Goal: Information Seeking & Learning: Learn about a topic

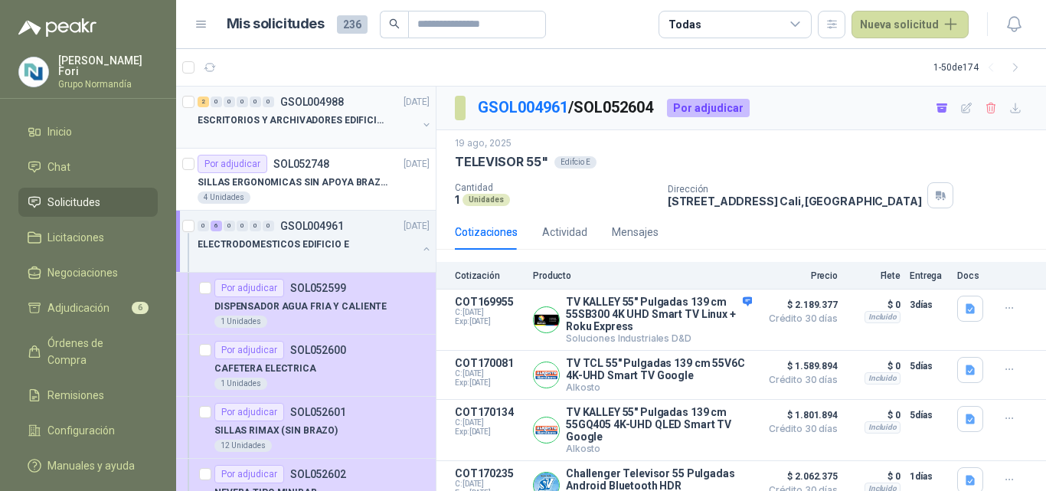
click at [333, 125] on p "ESCRITORIOS Y ARCHIVADORES EDIFICIO E" at bounding box center [293, 120] width 191 height 15
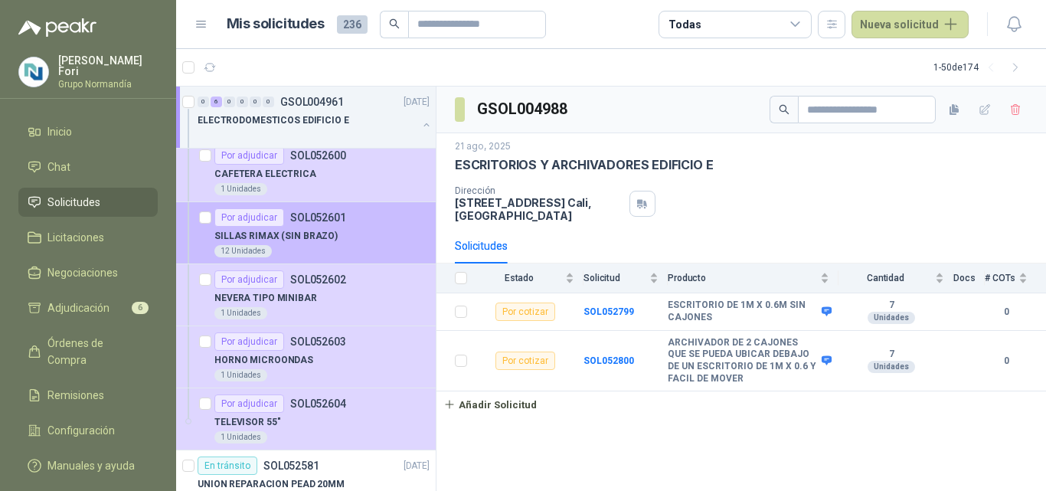
scroll to position [196, 0]
click at [331, 426] on div "TELEVISOR 55"" at bounding box center [321, 420] width 215 height 18
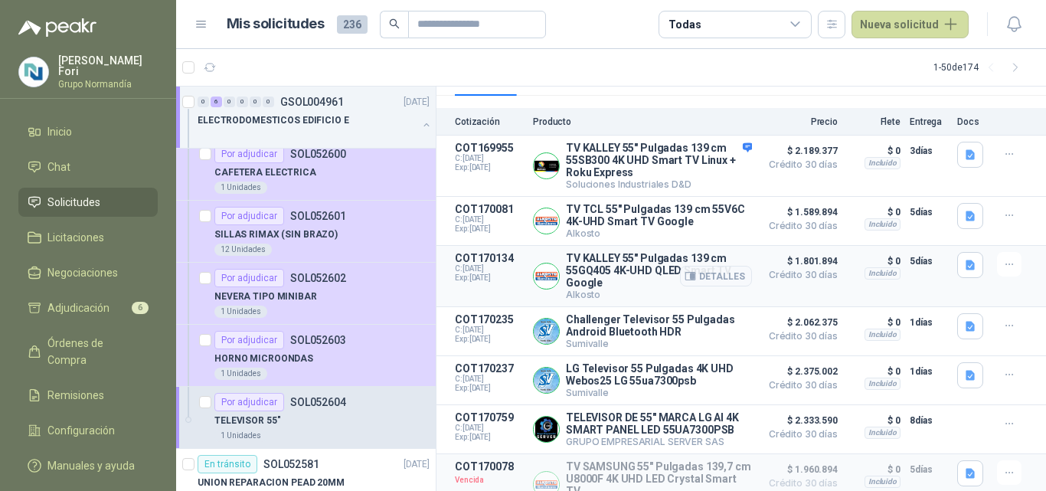
scroll to position [158, 0]
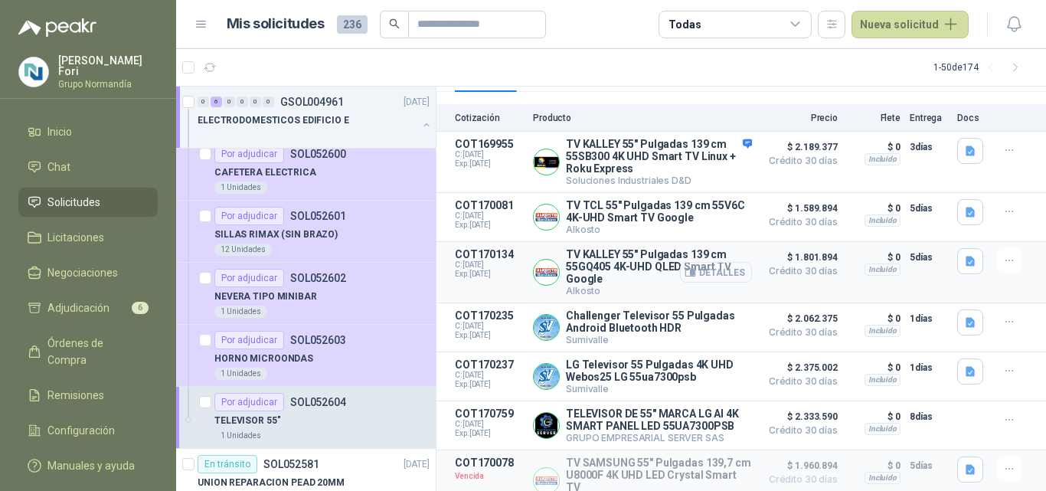
click at [688, 278] on button "Detalles" at bounding box center [716, 272] width 72 height 21
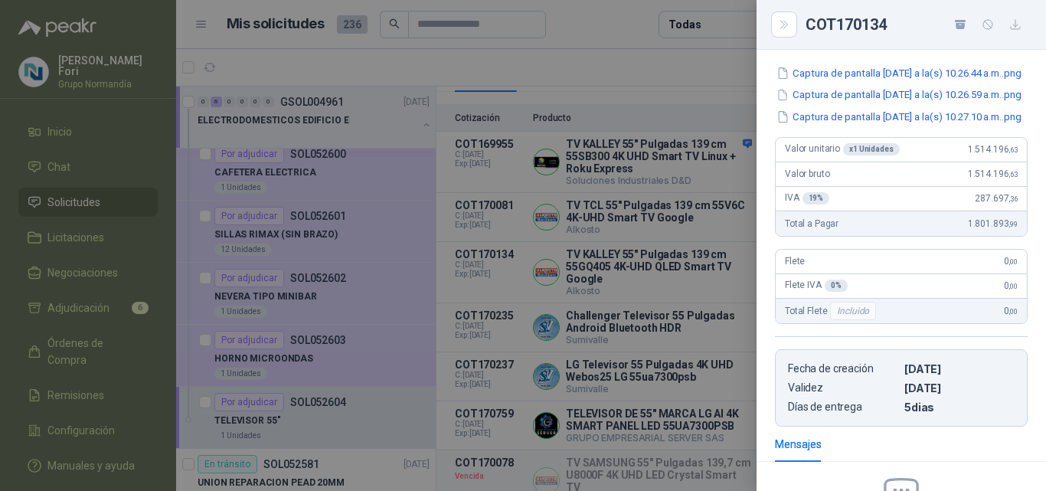
scroll to position [167, 0]
click at [651, 274] on div at bounding box center [523, 245] width 1046 height 491
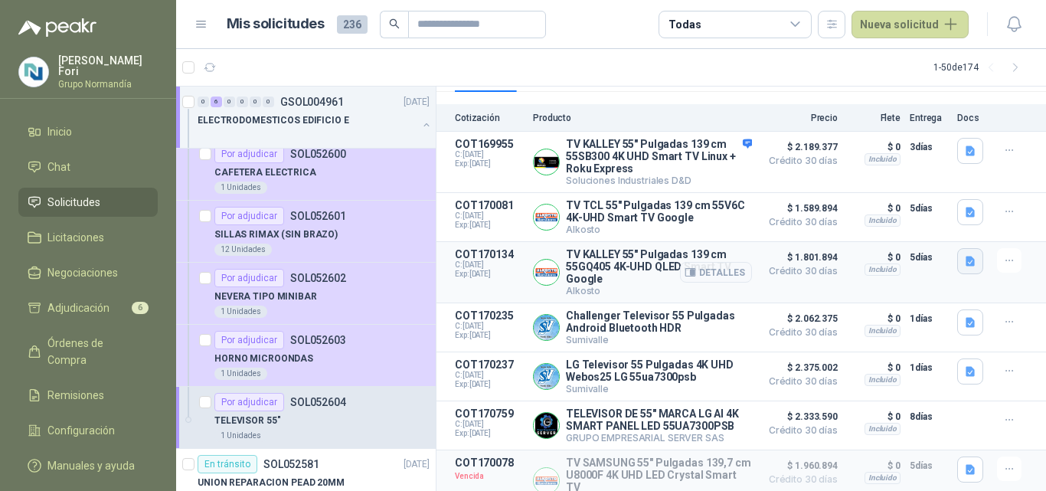
click at [969, 260] on button "button" at bounding box center [970, 261] width 26 height 26
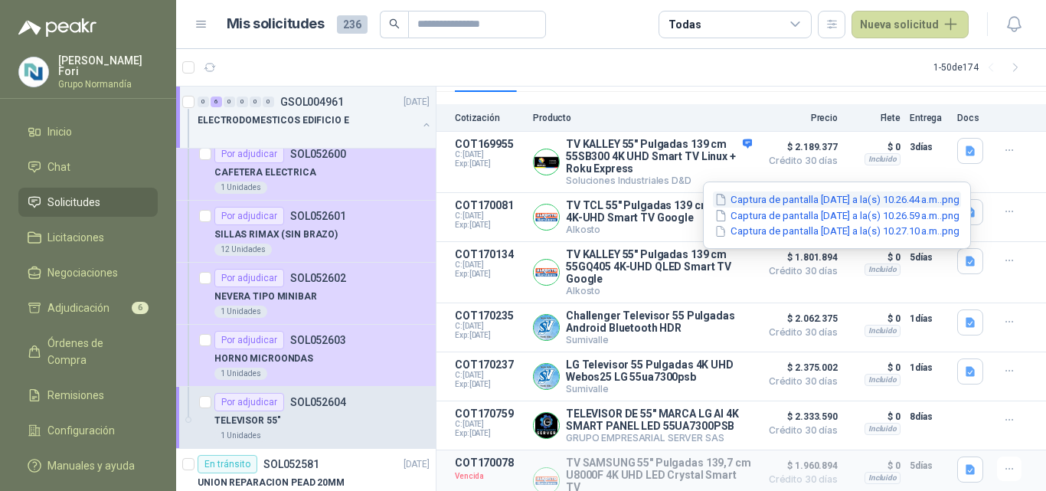
click at [815, 204] on button "Captura de pantalla [DATE] a la(s) 10.26.44 a.m..png" at bounding box center [837, 199] width 248 height 16
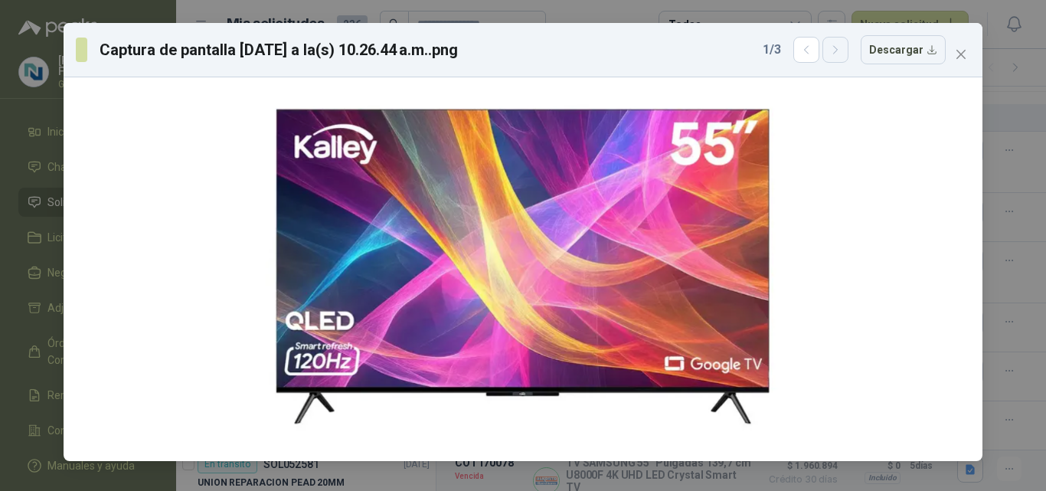
click at [840, 52] on icon "button" at bounding box center [835, 50] width 13 height 13
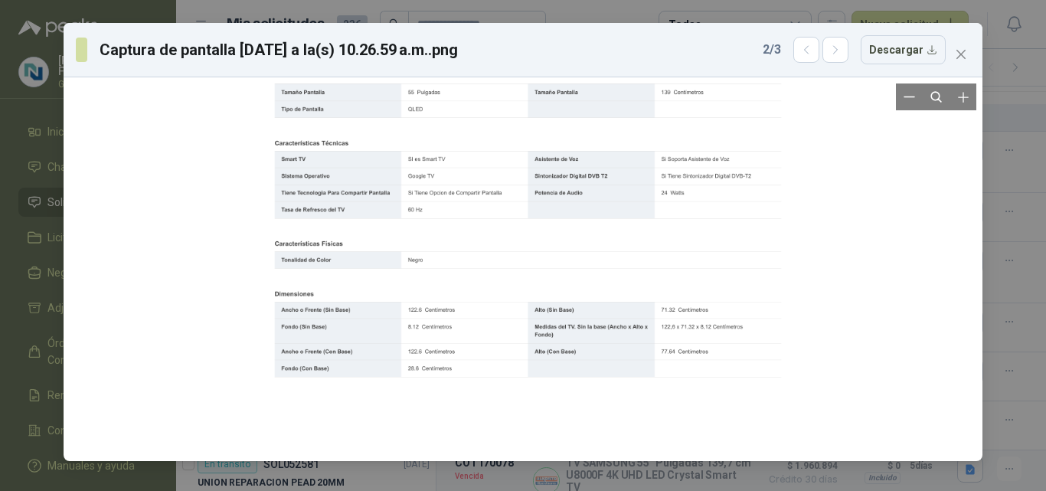
drag, startPoint x: 479, startPoint y: 288, endPoint x: 488, endPoint y: 220, distance: 67.9
click at [488, 220] on div at bounding box center [531, 201] width 530 height 364
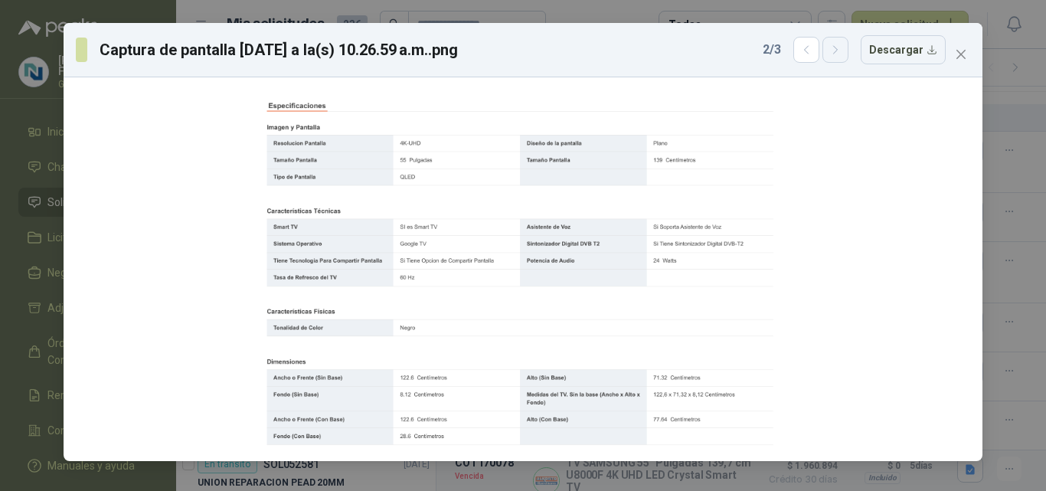
click at [842, 50] on icon "button" at bounding box center [835, 50] width 13 height 13
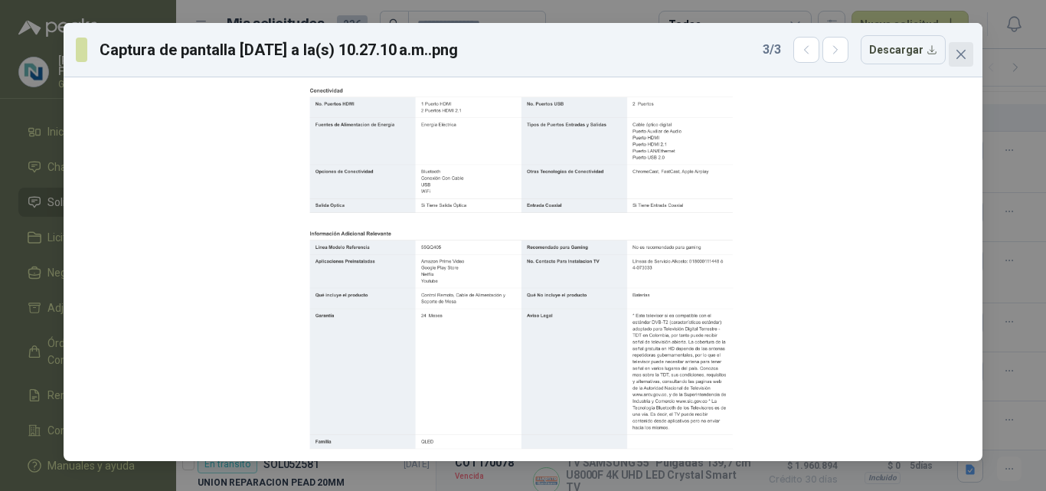
click at [953, 49] on span "Close" at bounding box center [961, 54] width 24 height 12
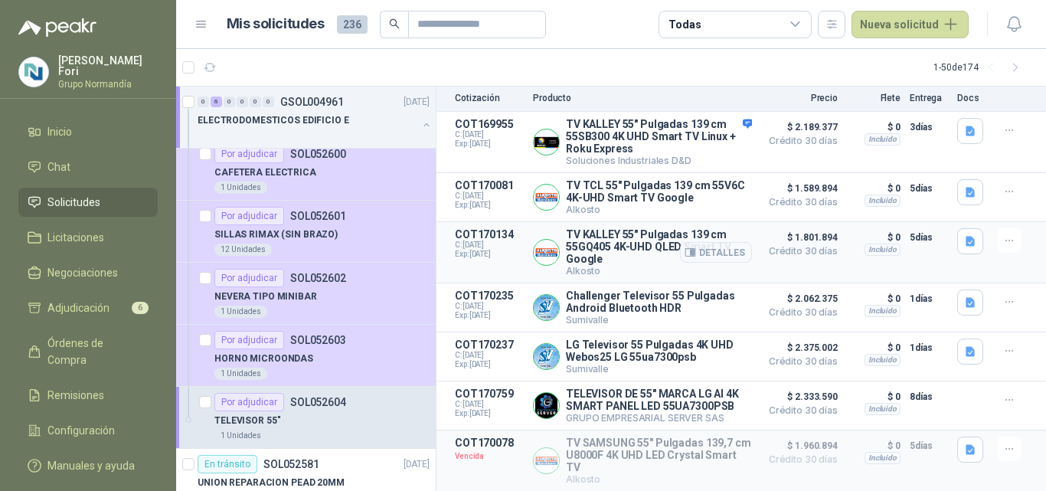
scroll to position [191, 0]
